Goal: Task Accomplishment & Management: Manage account settings

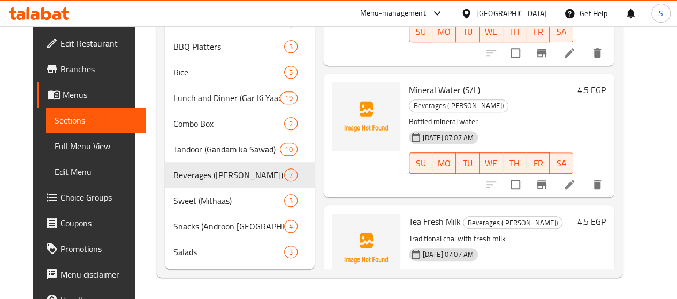
scroll to position [302, 0]
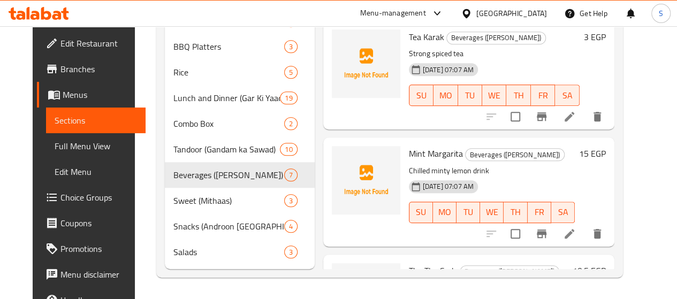
click at [63, 101] on span "Menus" at bounding box center [100, 94] width 74 height 13
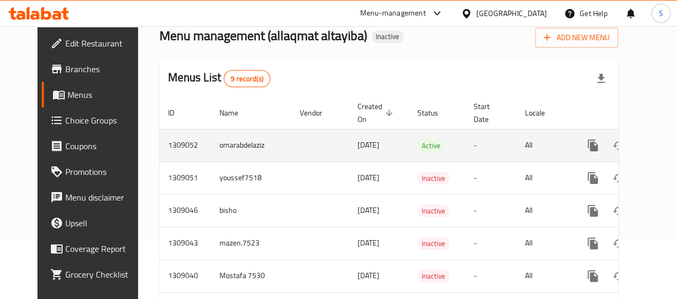
scroll to position [59, 0]
click at [665, 146] on icon "enhanced table" at bounding box center [670, 146] width 10 height 10
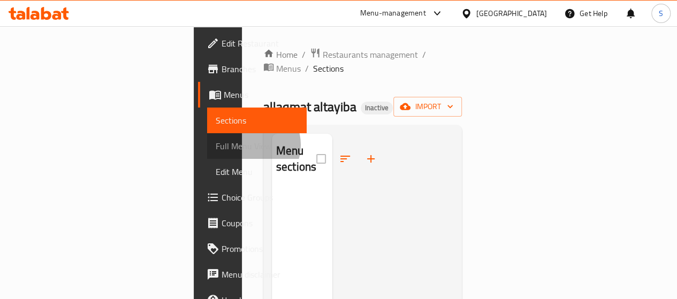
click at [216, 145] on span "Full Menu View" at bounding box center [257, 146] width 82 height 13
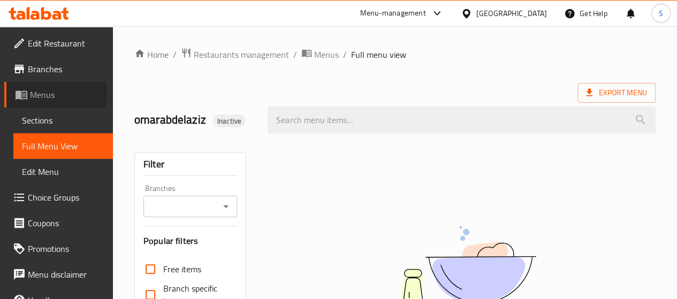
click at [44, 95] on span "Menus" at bounding box center [67, 94] width 74 height 13
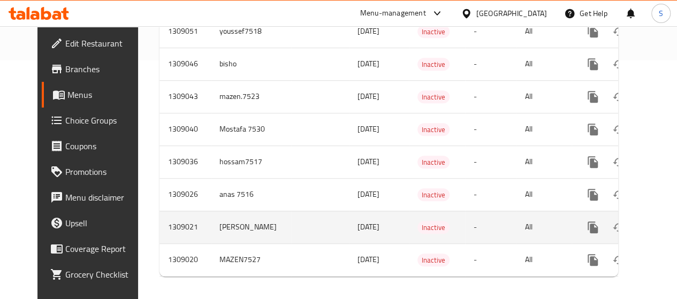
scroll to position [252, 0]
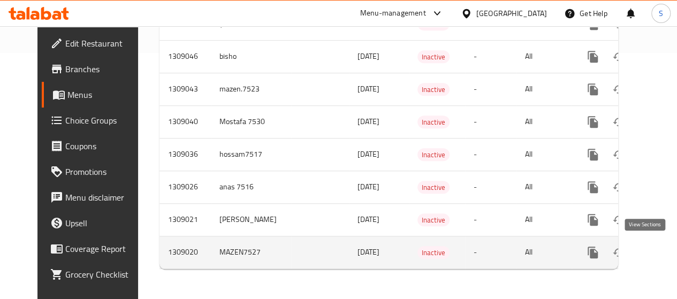
click at [663, 246] on icon "enhanced table" at bounding box center [669, 252] width 13 height 13
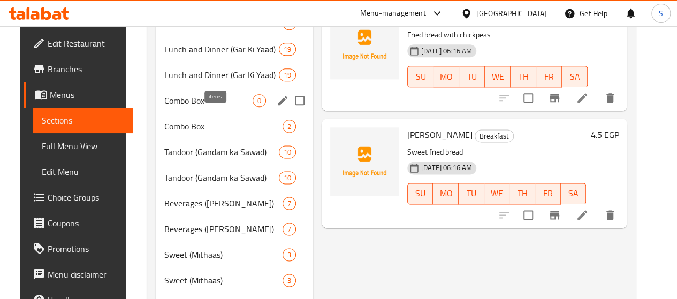
scroll to position [569, 0]
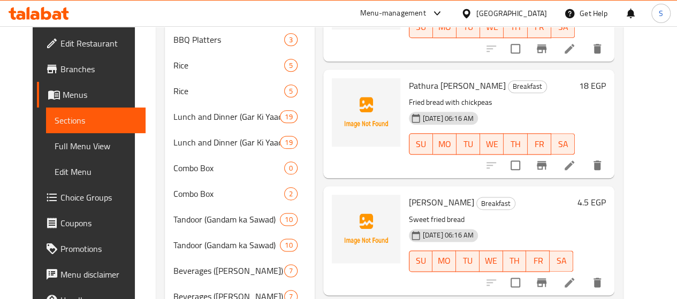
click at [57, 144] on span "Full Menu View" at bounding box center [96, 146] width 82 height 13
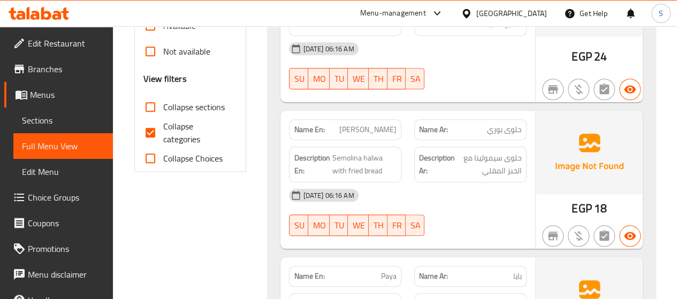
scroll to position [408, 0]
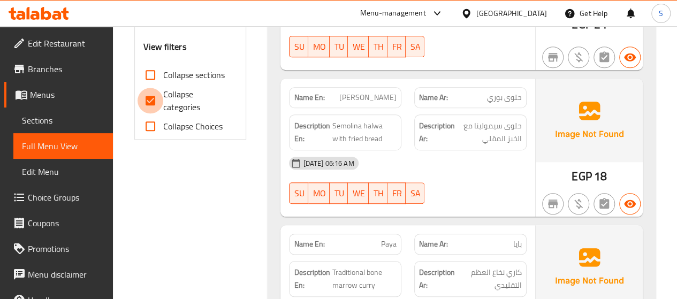
click at [146, 96] on input "Collapse categories" at bounding box center [150, 101] width 26 height 26
checkbox input "false"
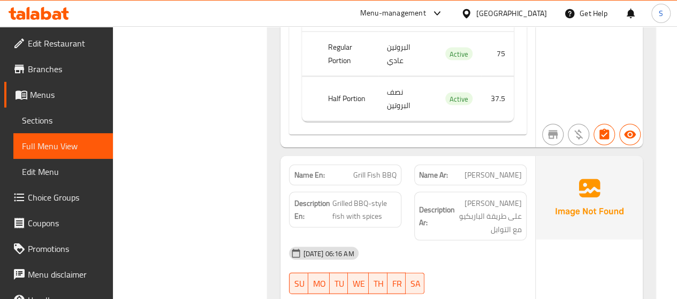
scroll to position [5082, 0]
